Goal: Task Accomplishment & Management: Use online tool/utility

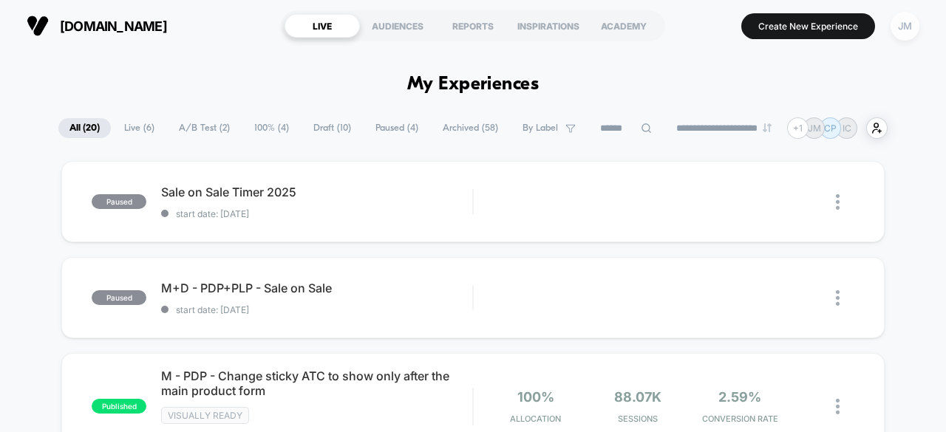
click at [896, 29] on div "JM" at bounding box center [904, 26] width 29 height 29
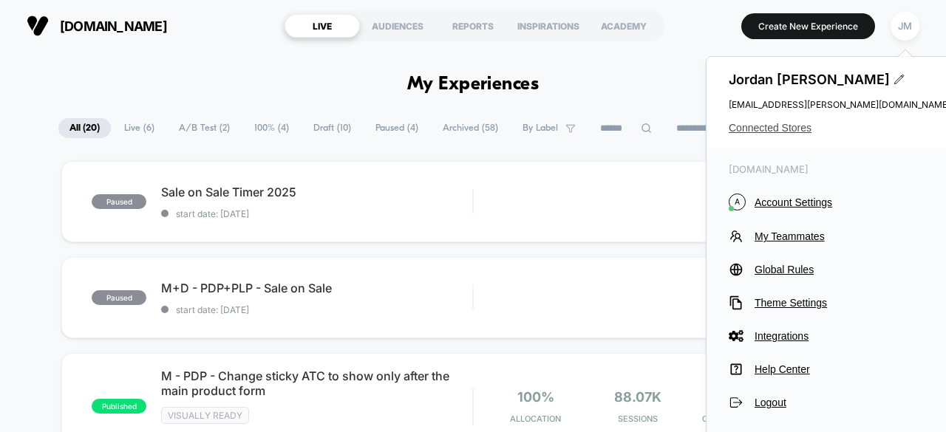
click at [783, 132] on span "Connected Stores" at bounding box center [840, 128] width 222 height 12
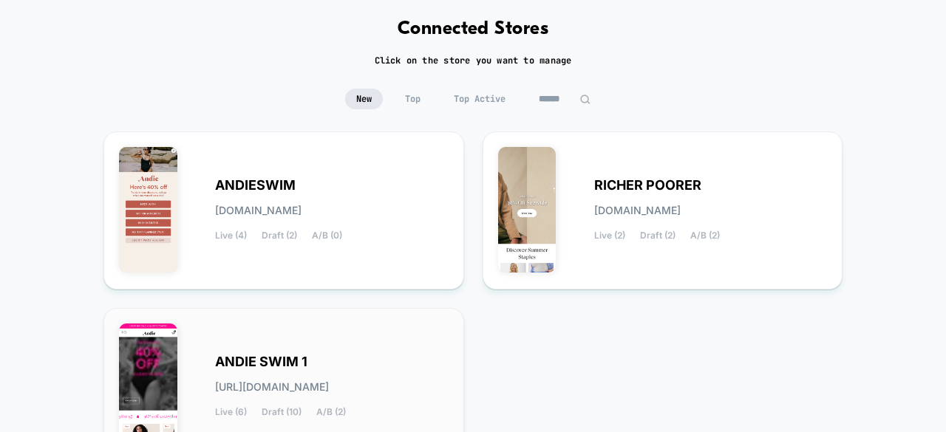
scroll to position [74, 0]
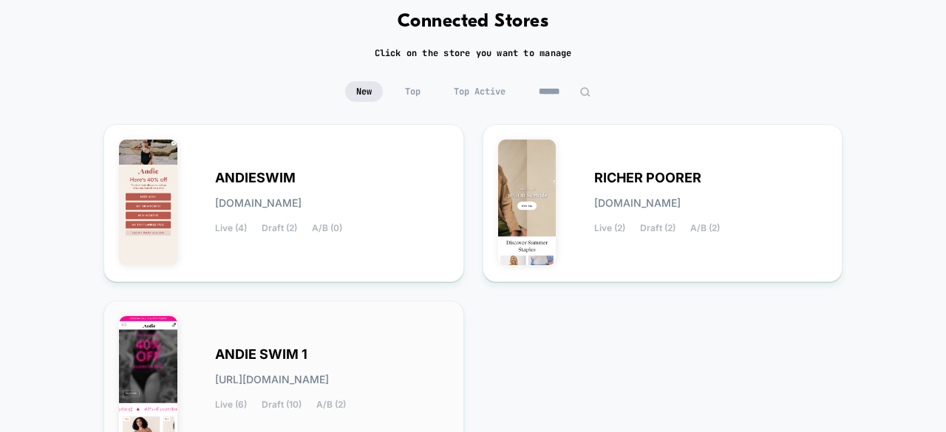
click at [387, 355] on div "ANDIE SWIM 1 [URL][DOMAIN_NAME] Live (6) Draft (10) A/B (2)" at bounding box center [332, 380] width 234 height 61
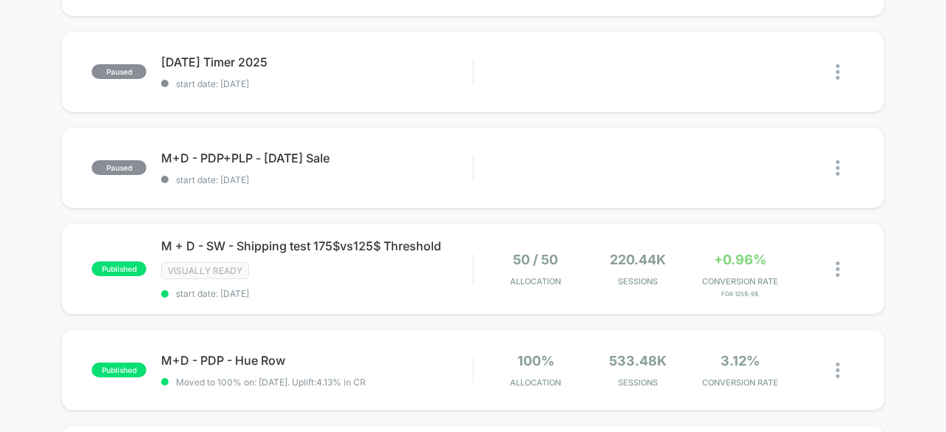
scroll to position [665, 0]
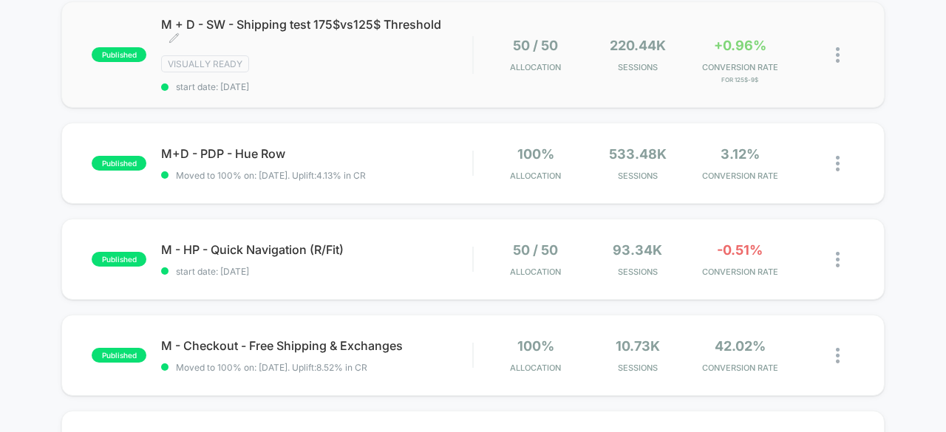
click at [359, 44] on span "M + D - SW - Shipping test 175$vs125$ Threshold Click to edit experience details" at bounding box center [316, 32] width 311 height 30
